Goal: Information Seeking & Learning: Learn about a topic

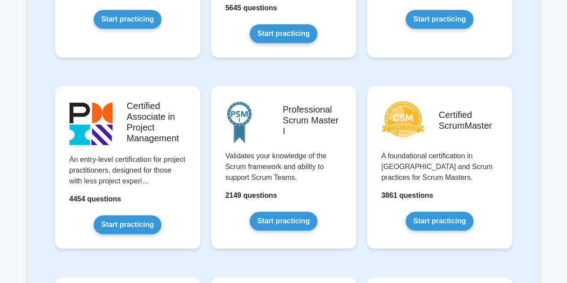
scroll to position [224, 0]
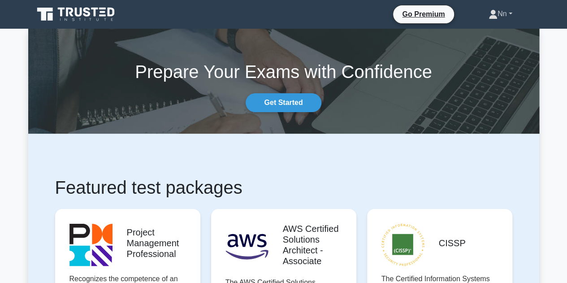
click at [499, 16] on link "Nn" at bounding box center [500, 14] width 67 height 18
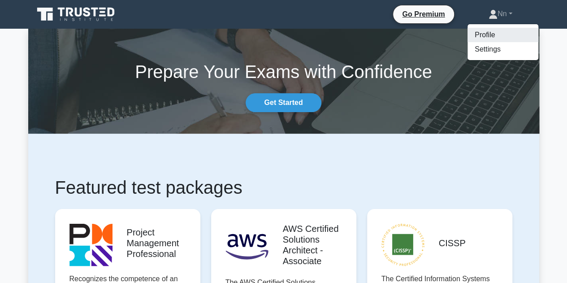
click at [484, 31] on link "Profile" at bounding box center [502, 35] width 71 height 14
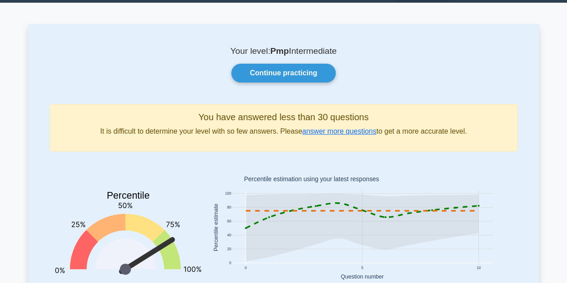
scroll to position [45, 0]
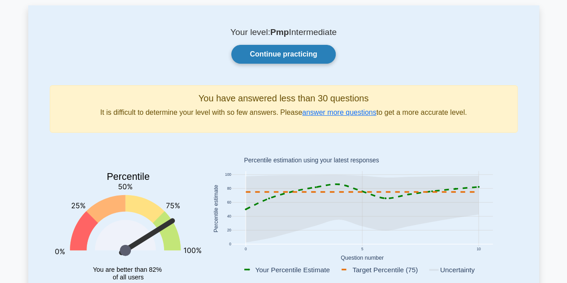
click at [296, 57] on link "Continue practicing" at bounding box center [283, 54] width 104 height 19
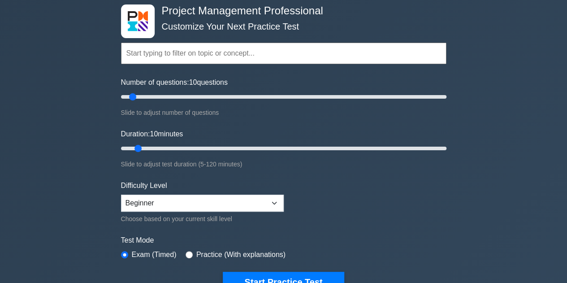
scroll to position [45, 0]
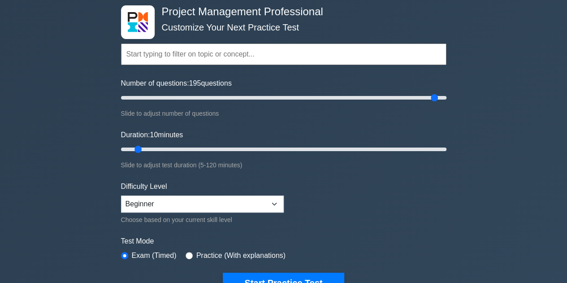
drag, startPoint x: 134, startPoint y: 96, endPoint x: 438, endPoint y: 101, distance: 304.8
type input "195"
click at [438, 101] on input "Number of questions: 195 questions" at bounding box center [283, 97] width 325 height 11
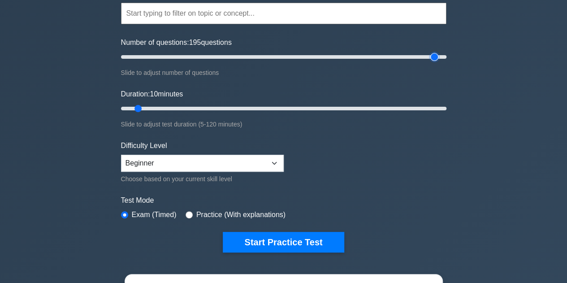
scroll to position [134, 0]
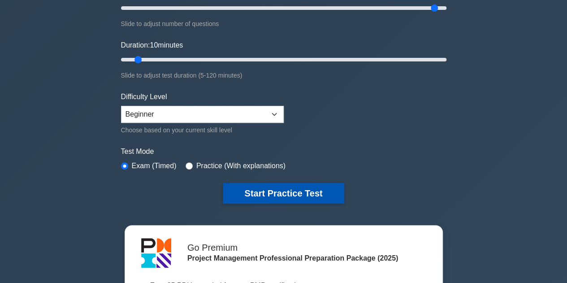
click at [299, 190] on button "Start Practice Test" at bounding box center [283, 193] width 121 height 21
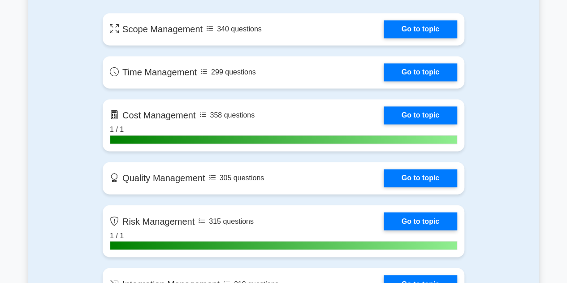
scroll to position [762, 0]
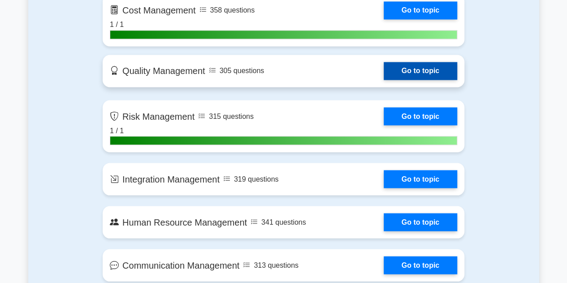
click at [401, 69] on link "Go to topic" at bounding box center [421, 71] width 74 height 18
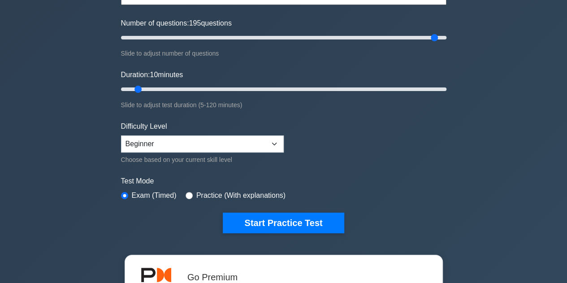
scroll to position [0, 0]
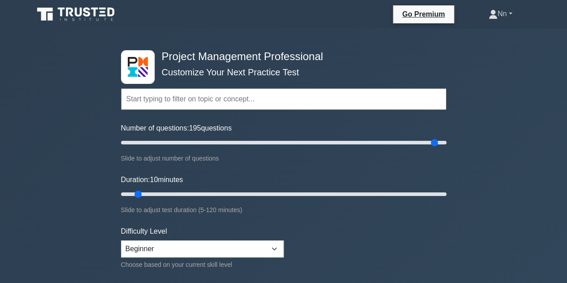
click at [494, 16] on link "Nn" at bounding box center [500, 14] width 67 height 18
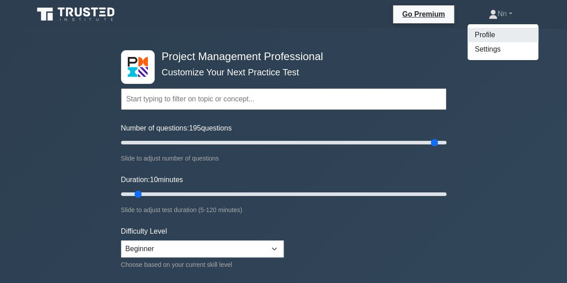
click at [489, 35] on link "Profile" at bounding box center [502, 35] width 71 height 14
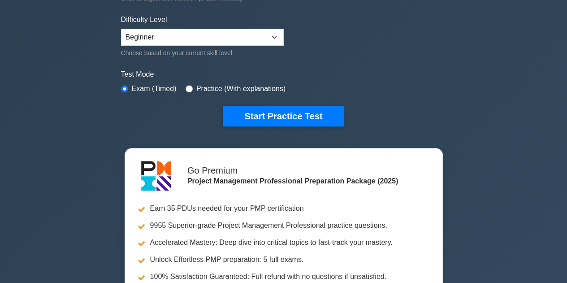
scroll to position [224, 0]
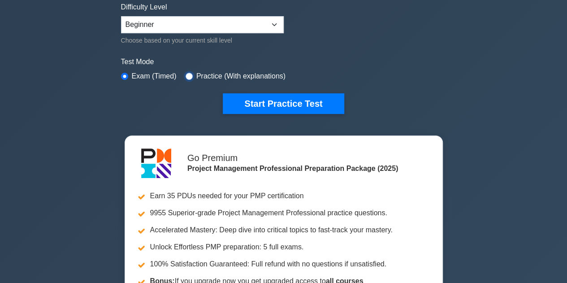
click at [186, 75] on input "radio" at bounding box center [189, 76] width 7 height 7
radio input "true"
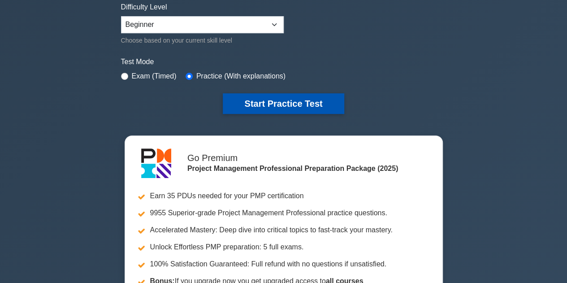
click at [269, 99] on button "Start Practice Test" at bounding box center [283, 103] width 121 height 21
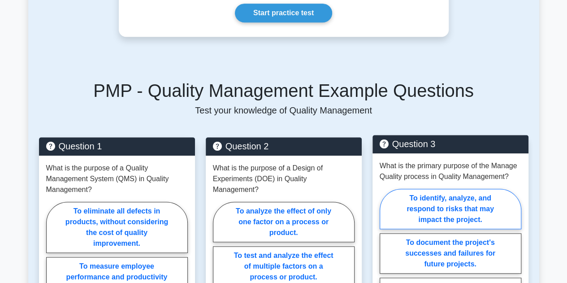
scroll to position [314, 0]
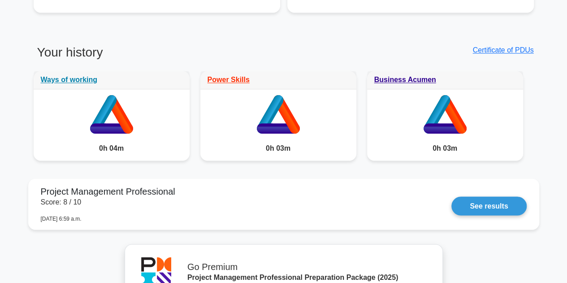
scroll to position [762, 0]
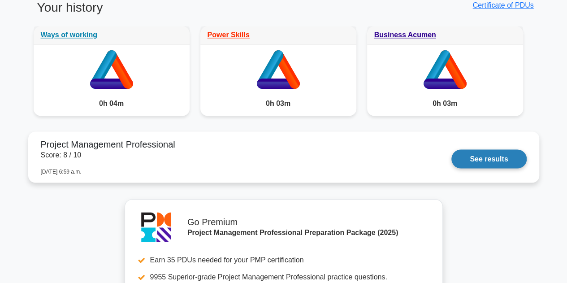
click at [502, 152] on link "See results" at bounding box center [488, 158] width 75 height 19
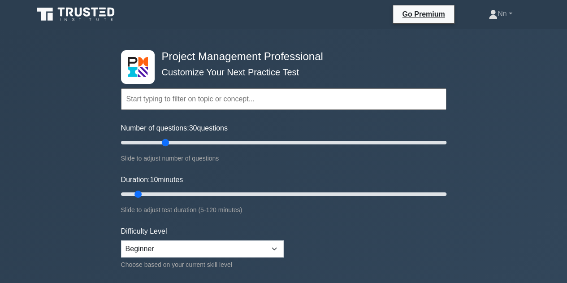
drag, startPoint x: 133, startPoint y: 142, endPoint x: 165, endPoint y: 138, distance: 32.0
type input "30"
click at [165, 138] on input "Number of questions: 30 questions" at bounding box center [283, 142] width 325 height 11
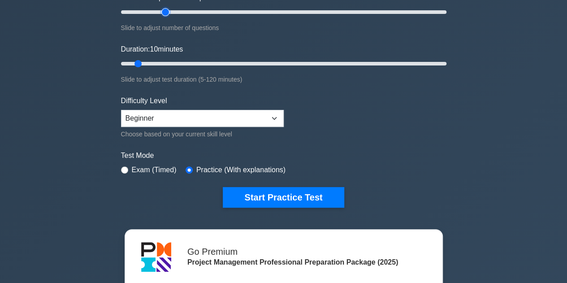
scroll to position [134, 0]
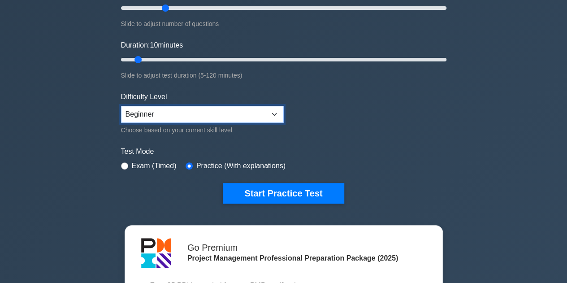
click at [202, 111] on select "Beginner Intermediate Expert" at bounding box center [202, 114] width 163 height 17
select select "expert"
click at [121, 106] on select "Beginner Intermediate Expert" at bounding box center [202, 114] width 163 height 17
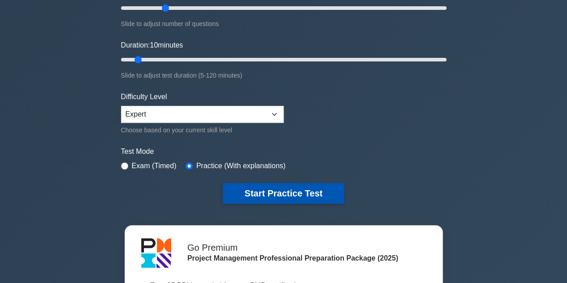
click at [281, 188] on button "Start Practice Test" at bounding box center [283, 193] width 121 height 21
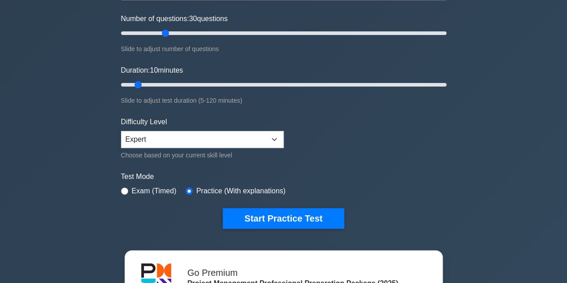
scroll to position [90, 0]
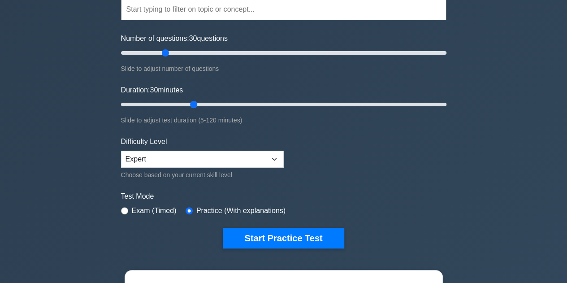
drag, startPoint x: 135, startPoint y: 104, endPoint x: 189, endPoint y: 105, distance: 53.8
type input "30"
click at [189, 105] on input "Duration: 30 minutes" at bounding box center [283, 104] width 325 height 11
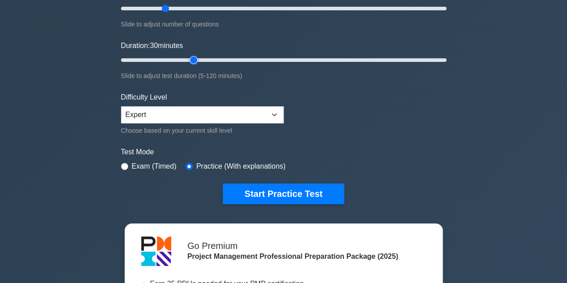
scroll to position [0, 0]
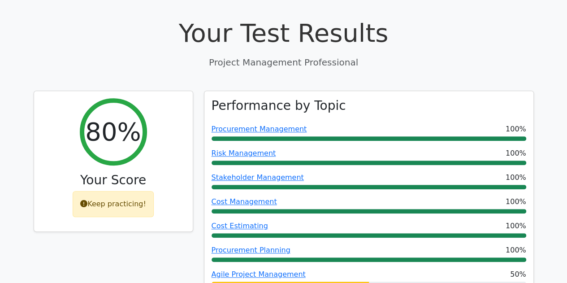
scroll to position [359, 0]
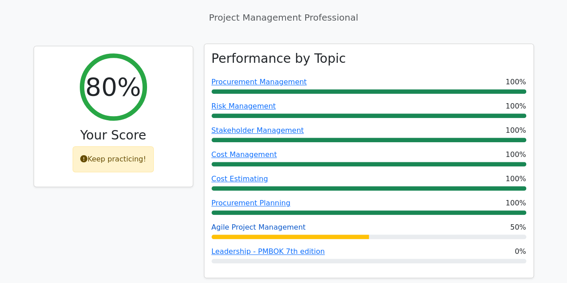
click at [273, 223] on link "Agile Project Management" at bounding box center [259, 227] width 94 height 9
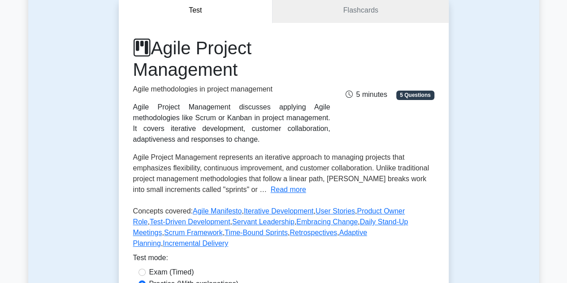
scroll to position [314, 0]
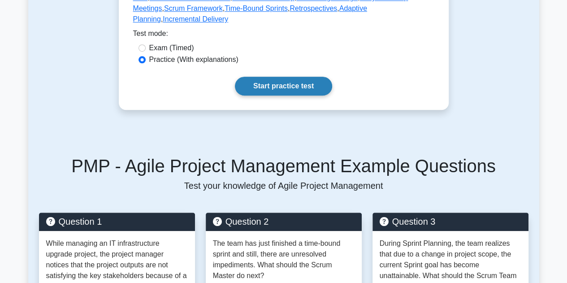
click at [273, 80] on link "Start practice test" at bounding box center [283, 86] width 97 height 19
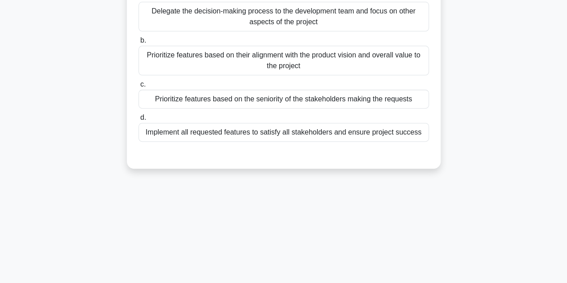
scroll to position [22, 0]
